Goal: Task Accomplishment & Management: Complete application form

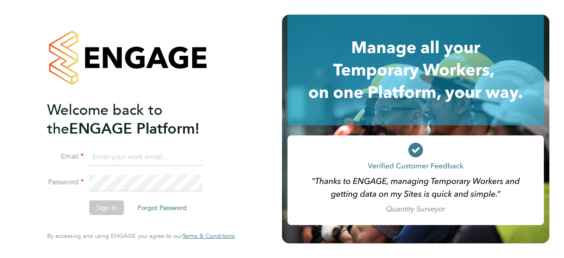
type input "karis.linton@live.co.uk"
click at [198, 165] on input "karis.linton@live.co.uk" at bounding box center [145, 157] width 113 height 16
click at [98, 205] on button "Sign In" at bounding box center [106, 207] width 35 height 15
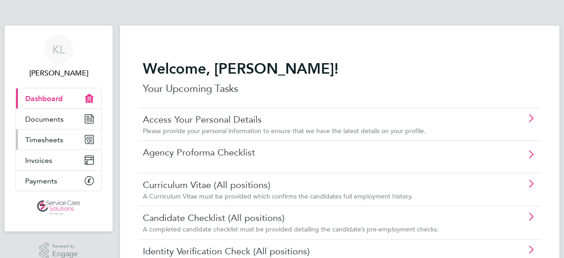
click at [88, 135] on icon "Main navigation" at bounding box center [89, 139] width 8 height 8
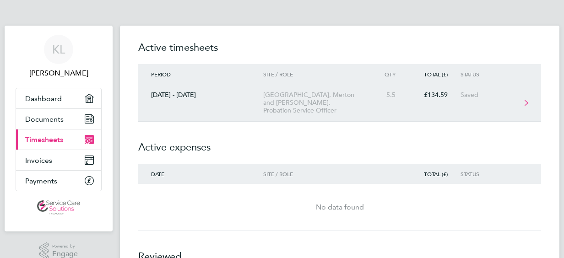
click at [505, 94] on div "Saved" at bounding box center [488, 95] width 56 height 8
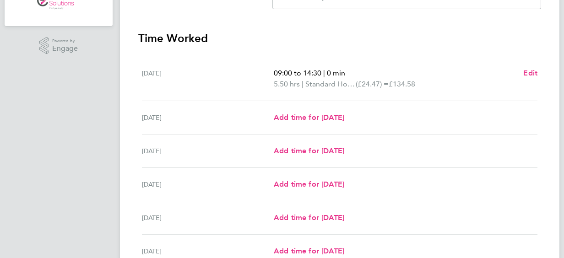
scroll to position [220, 0]
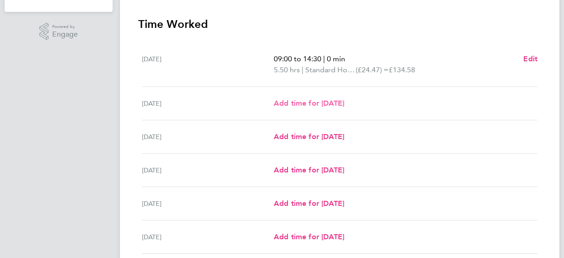
click at [284, 100] on span "Add time for [DATE]" at bounding box center [309, 103] width 70 height 9
select select "30"
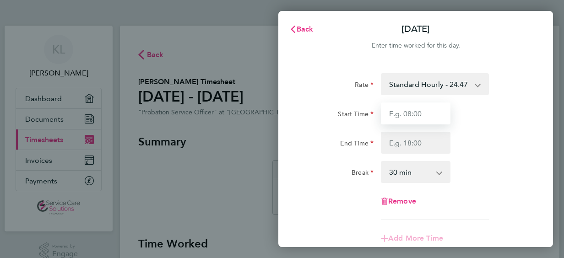
click at [415, 119] on input "Start Time" at bounding box center [416, 114] width 70 height 22
type input "09:30"
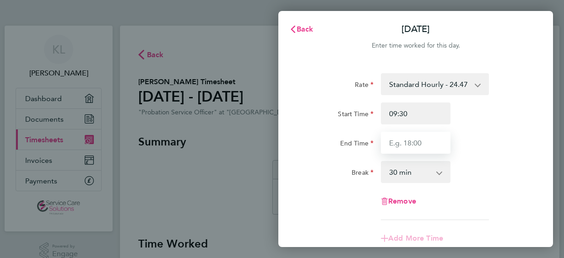
click at [415, 148] on input "End Time" at bounding box center [416, 143] width 70 height 22
type input "14:30"
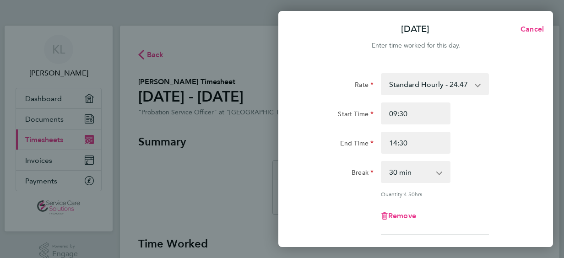
click at [433, 174] on select "0 min 15 min 30 min 45 min 60 min 75 min 90 min" at bounding box center [410, 172] width 57 height 20
select select "0"
click at [382, 162] on select "0 min 15 min 30 min 45 min 60 min 75 min 90 min" at bounding box center [410, 172] width 57 height 20
click at [530, 195] on div "Quantity: 5.00 hrs" at bounding box center [415, 193] width 231 height 7
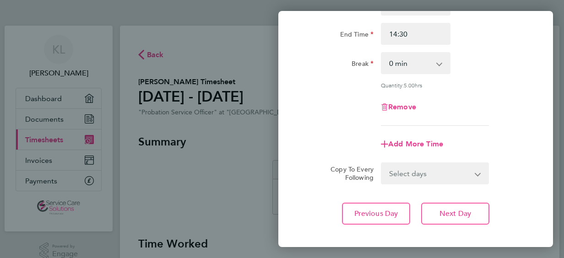
scroll to position [110, 0]
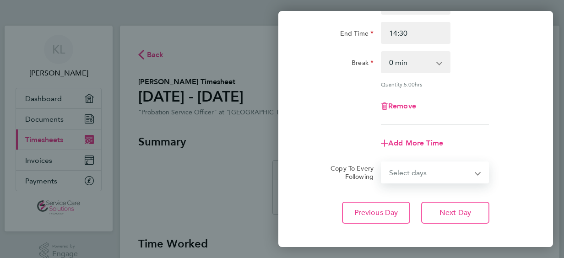
click at [465, 175] on select "Select days Day Weekday (Mon-Fri) Weekend (Sat-Sun) [DATE] [DATE] [DATE] [DATE]…" at bounding box center [430, 172] width 96 height 20
select select "WED"
click at [382, 162] on select "Select days Day Weekday (Mon-Fri) Weekend (Sat-Sun) [DATE] [DATE] [DATE] [DATE]…" at bounding box center [430, 172] width 96 height 20
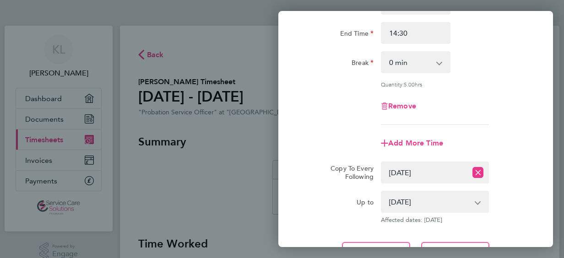
click at [482, 206] on app-icon-cross-button at bounding box center [482, 202] width 11 height 20
click at [475, 198] on select "[DATE] [DATE] [DATE] [DATE] [DATE]" at bounding box center [429, 202] width 95 height 20
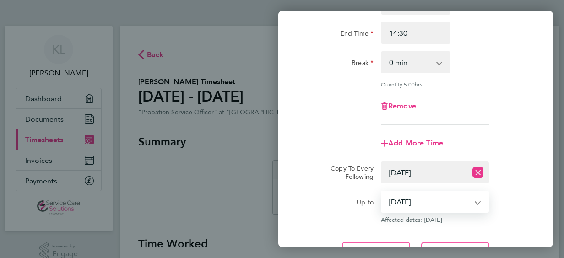
select select "[DATE]"
click at [382, 192] on select "[DATE] [DATE] [DATE] [DATE] [DATE]" at bounding box center [429, 202] width 95 height 20
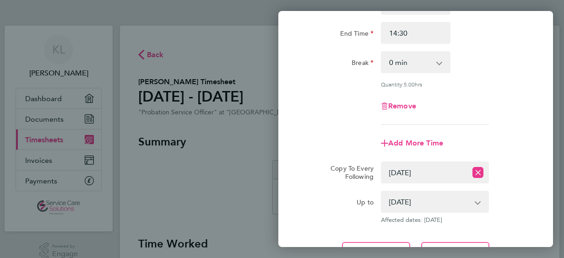
click at [544, 203] on div "Rate Standard Hourly - 24.47 Start Time 09:30 End Time 14:30 Break 0 min 15 min…" at bounding box center [415, 113] width 275 height 323
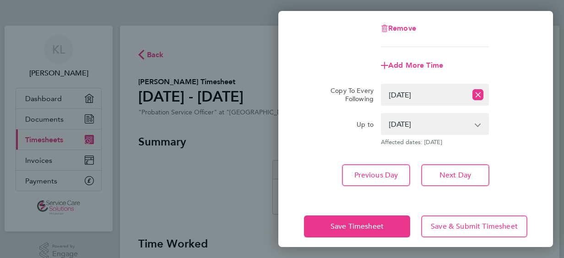
scroll to position [195, 0]
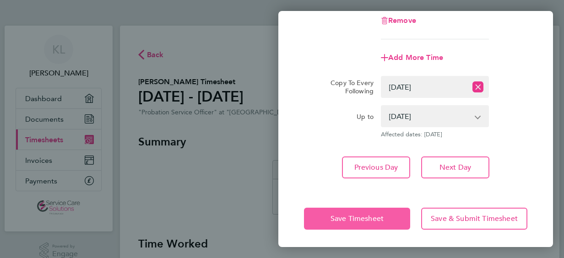
click at [378, 221] on span "Save Timesheet" at bounding box center [356, 218] width 53 height 9
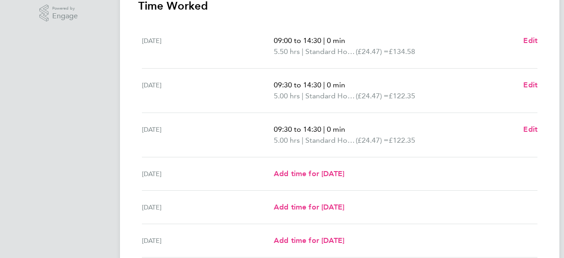
scroll to position [256, 0]
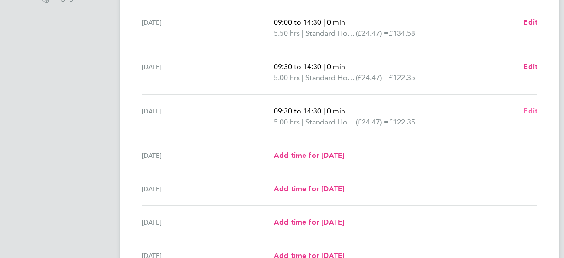
click at [529, 109] on span "Edit" at bounding box center [530, 111] width 14 height 9
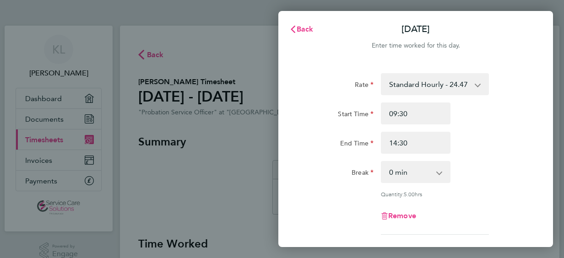
click at [519, 190] on div "Rate Standard Hourly - 24.47 Start Time 09:30 End Time 14:30 Break 0 min 15 min…" at bounding box center [415, 154] width 223 height 162
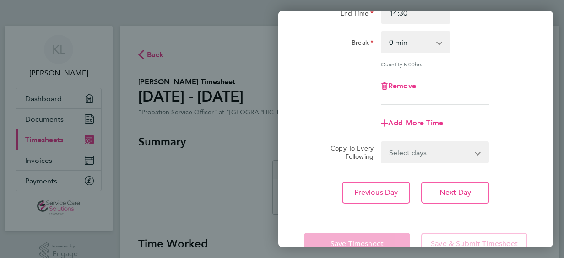
scroll to position [146, 0]
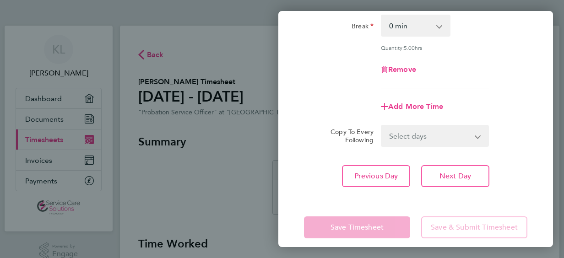
click at [468, 136] on select "Select days Day Weekday (Mon-Fri) Weekend (Sat-Sun) [DATE] [DATE] [DATE] [DATE]" at bounding box center [430, 136] width 96 height 20
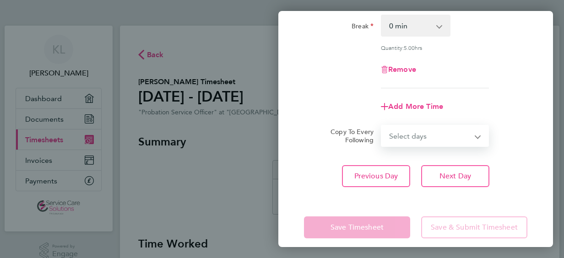
select select "THU"
click at [382, 126] on select "Select days Day Weekday (Mon-Fri) Weekend (Sat-Sun) [DATE] [DATE] [DATE] [DATE]" at bounding box center [430, 136] width 96 height 20
select select "[DATE]"
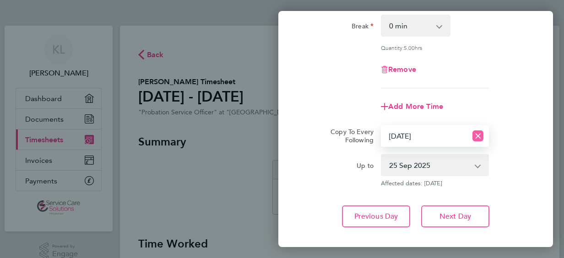
click at [479, 130] on icon "Reset selection" at bounding box center [477, 135] width 11 height 11
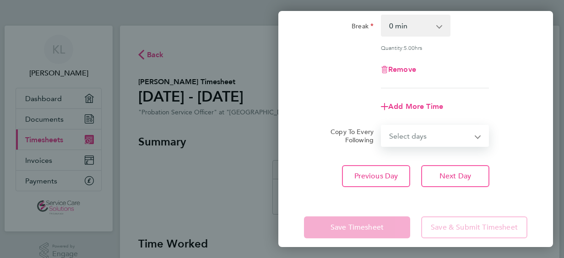
click at [471, 135] on select "Select days Day Weekday (Mon-Fri) Weekend (Sat-Sun) [DATE] [DATE] [DATE] [DATE]" at bounding box center [430, 136] width 96 height 20
select select "DAY"
click at [382, 126] on select "Select days Day Weekday (Mon-Fri) Weekend (Sat-Sun) [DATE] [DATE] [DATE] [DATE]" at bounding box center [430, 136] width 96 height 20
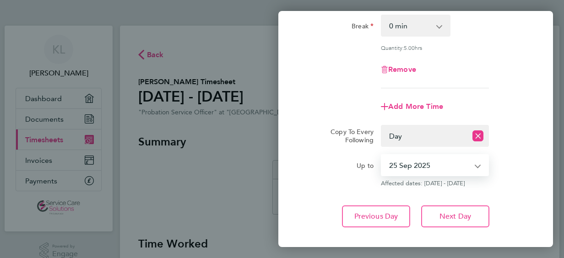
click at [460, 168] on select "[DATE] [DATE] [DATE] [DATE]" at bounding box center [429, 165] width 95 height 20
click at [382, 155] on select "[DATE] [DATE] [DATE] [DATE]" at bounding box center [429, 165] width 95 height 20
click at [449, 165] on select "[DATE] [DATE] [DATE] [DATE]" at bounding box center [429, 165] width 95 height 20
select select "[DATE]"
click at [382, 155] on select "[DATE] [DATE] [DATE] [DATE]" at bounding box center [429, 165] width 95 height 20
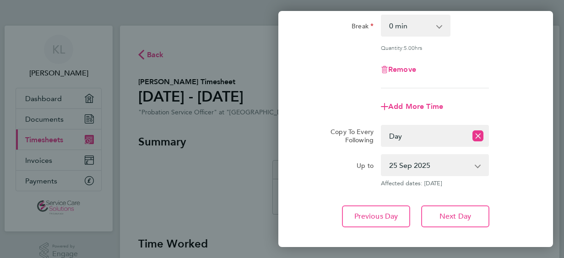
click at [536, 204] on div "Rate Standard Hourly - 24.47 Start Time 09:30 End Time 14:30 Break 0 min 15 min…" at bounding box center [415, 77] width 275 height 323
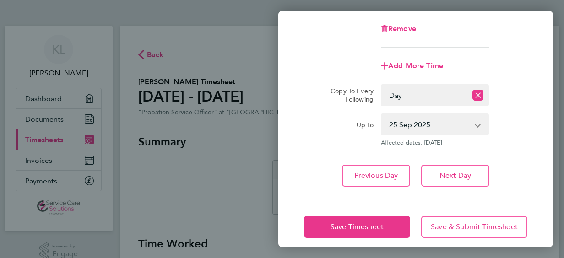
scroll to position [195, 0]
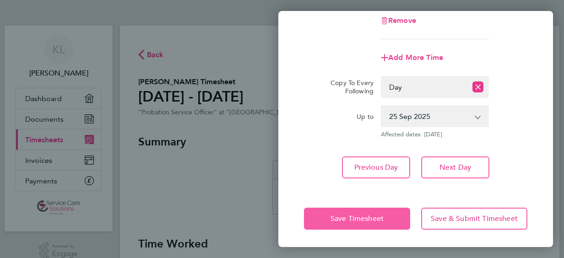
click at [357, 219] on span "Save Timesheet" at bounding box center [356, 218] width 53 height 9
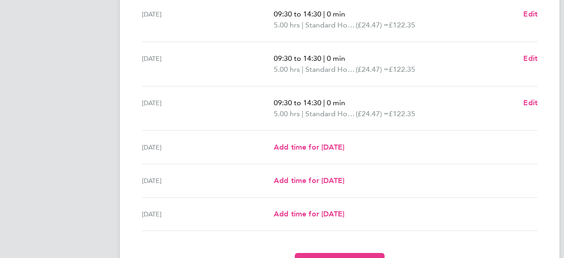
scroll to position [311, 0]
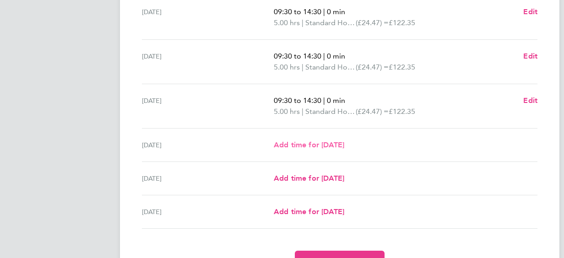
click at [337, 144] on span "Add time for [DATE]" at bounding box center [309, 145] width 70 height 9
select select "30"
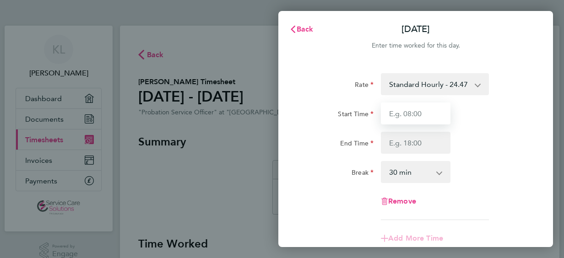
click at [417, 112] on input "Start Time" at bounding box center [416, 114] width 70 height 22
type input "09:00"
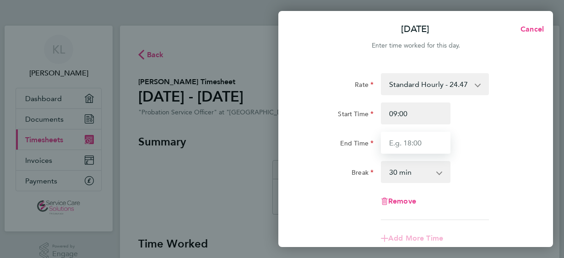
click at [411, 148] on input "End Time" at bounding box center [416, 143] width 70 height 22
type input "17:15"
click at [417, 171] on select "0 min 15 min 30 min 45 min 60 min 75 min 90 min" at bounding box center [410, 172] width 57 height 20
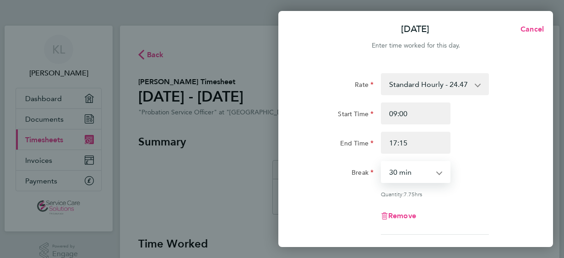
select select "45"
click at [382, 162] on select "0 min 15 min 30 min 45 min 60 min 75 min 90 min" at bounding box center [410, 172] width 57 height 20
click at [499, 207] on div "Remove" at bounding box center [415, 216] width 231 height 22
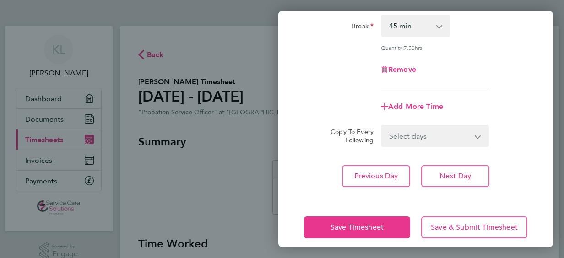
scroll to position [155, 0]
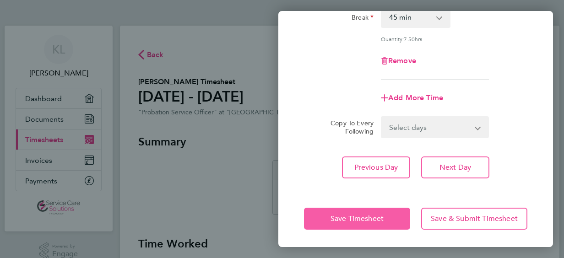
click at [395, 212] on button "Save Timesheet" at bounding box center [357, 219] width 106 height 22
